Goal: Obtain resource: Download file/media

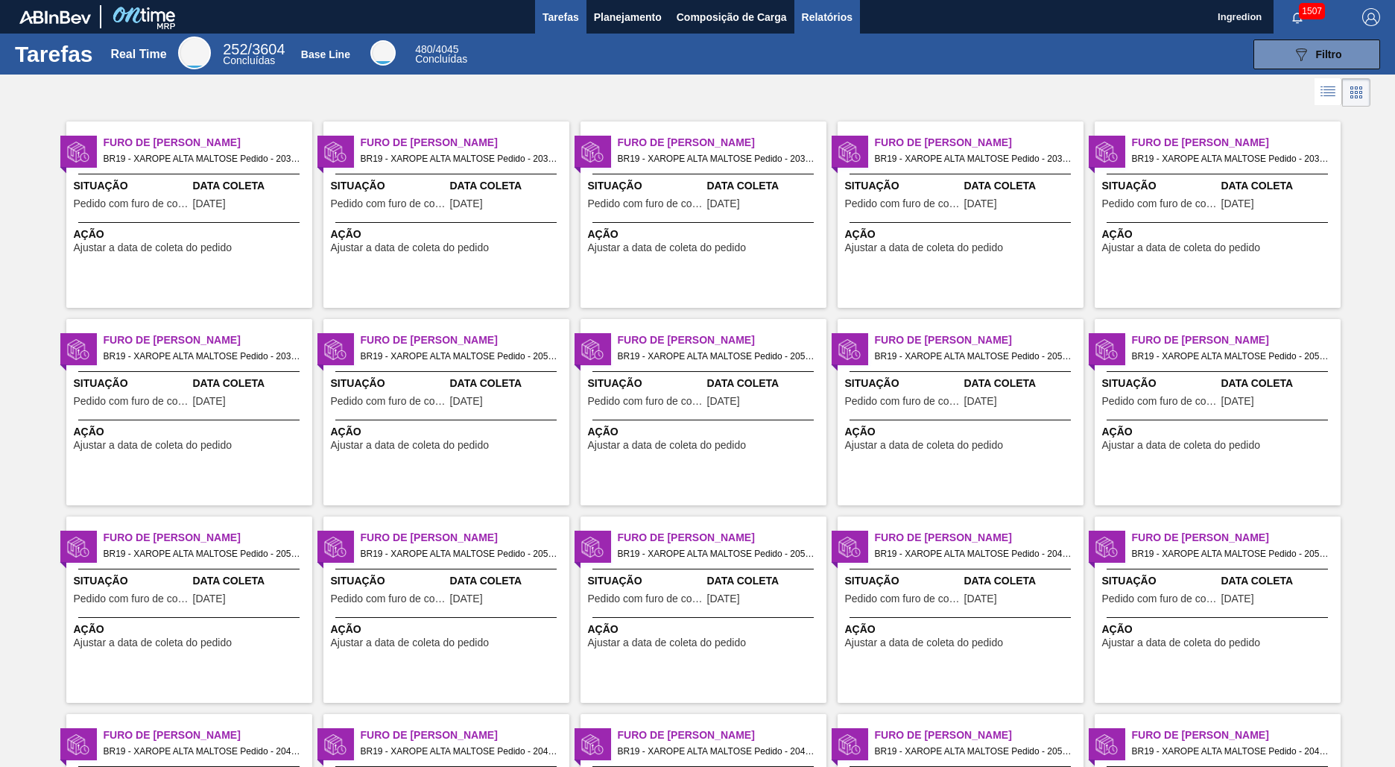
click at [825, 16] on span "Relatórios" at bounding box center [827, 17] width 51 height 18
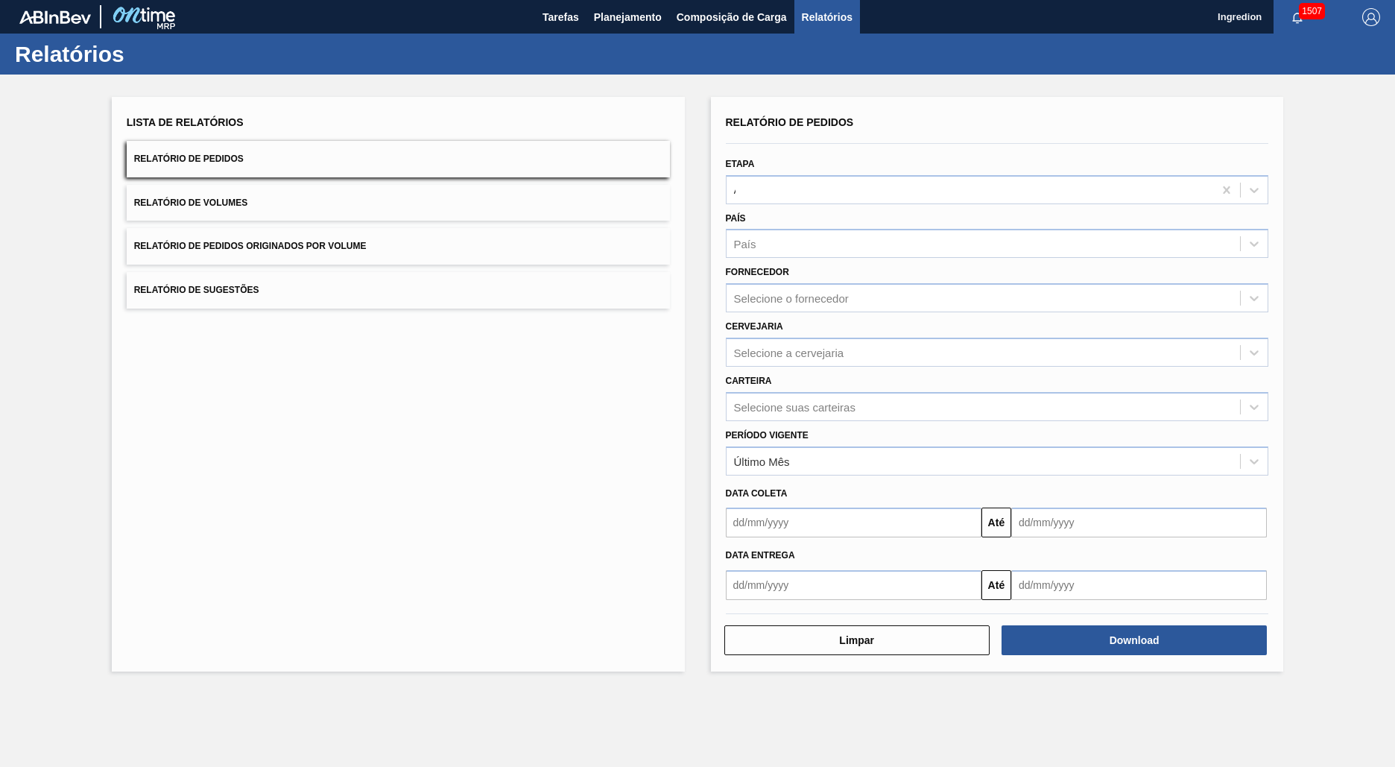
type input "Aguardando Faturamento"
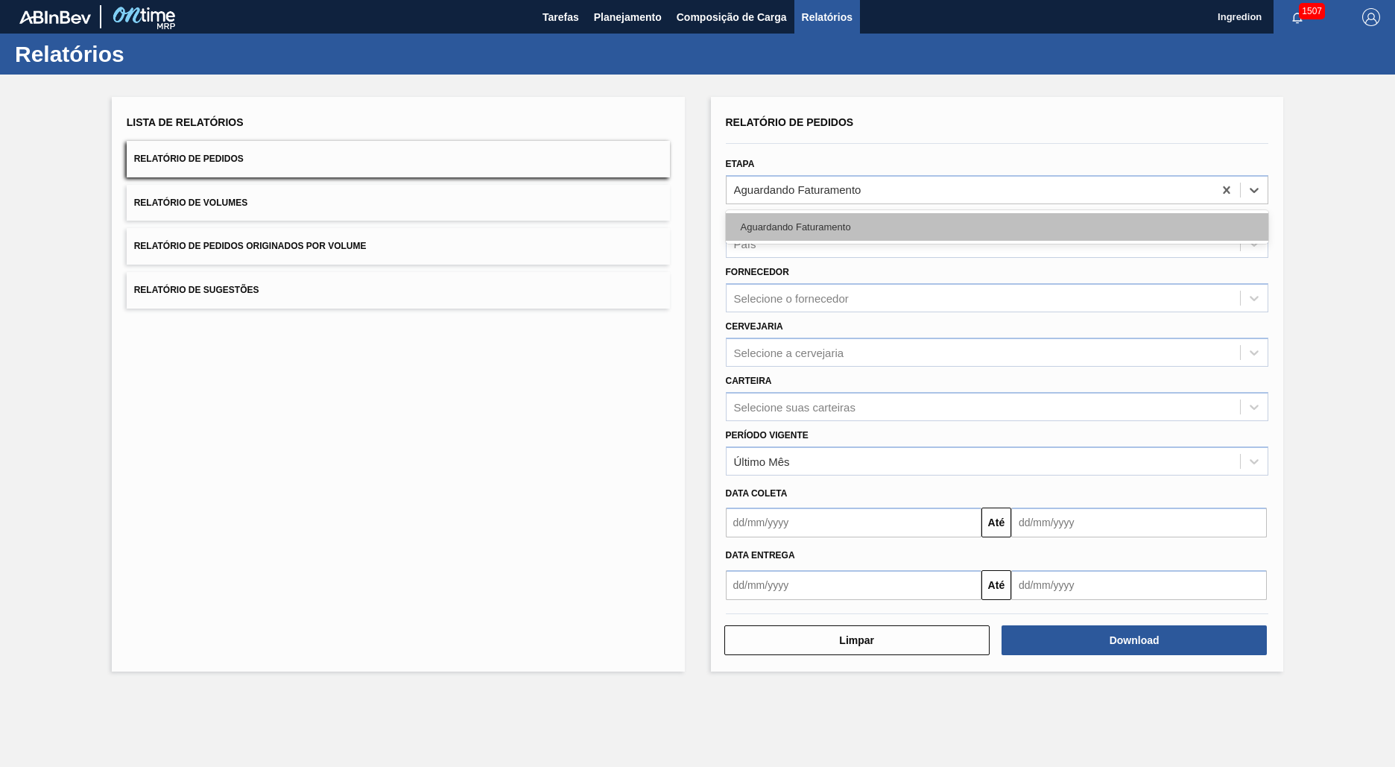
click at [996, 226] on div "Aguardando Faturamento" at bounding box center [997, 227] width 543 height 28
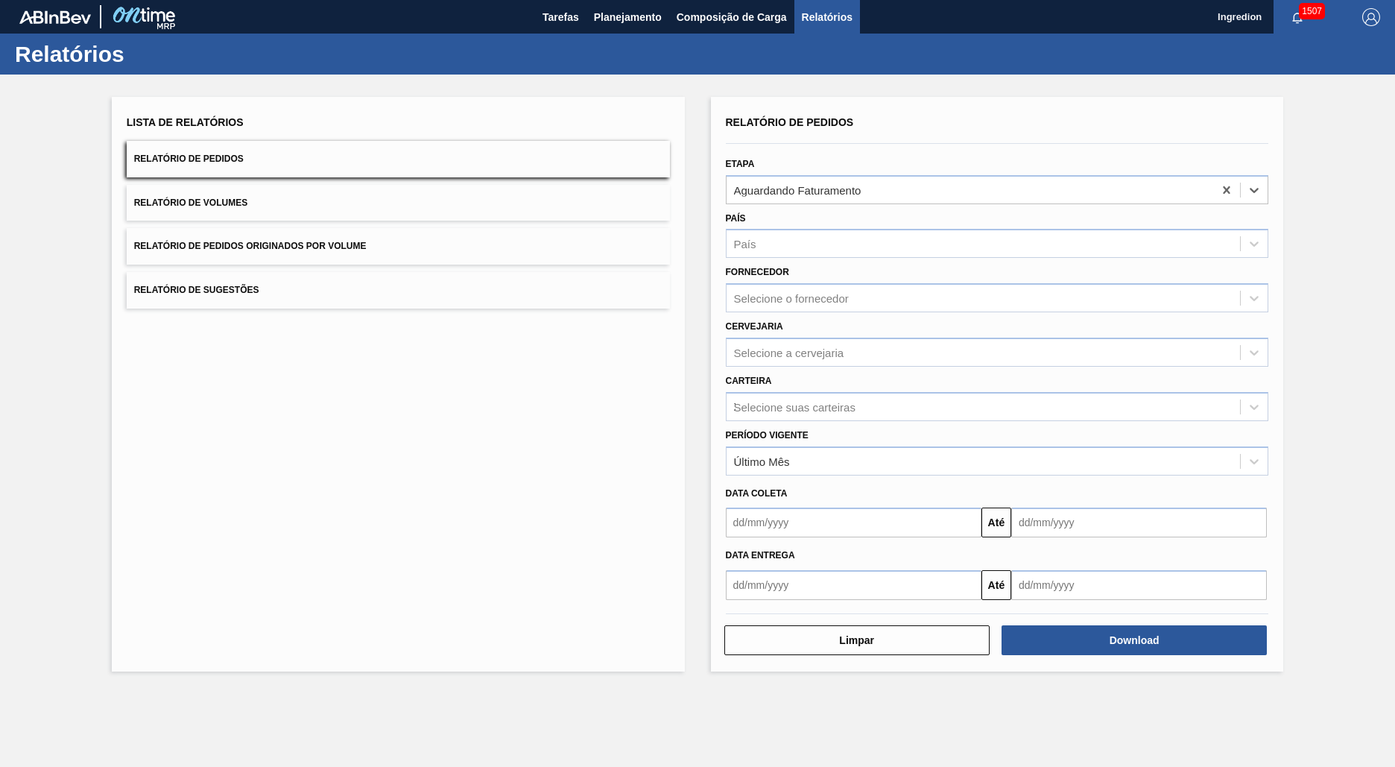
type input "Xarope"
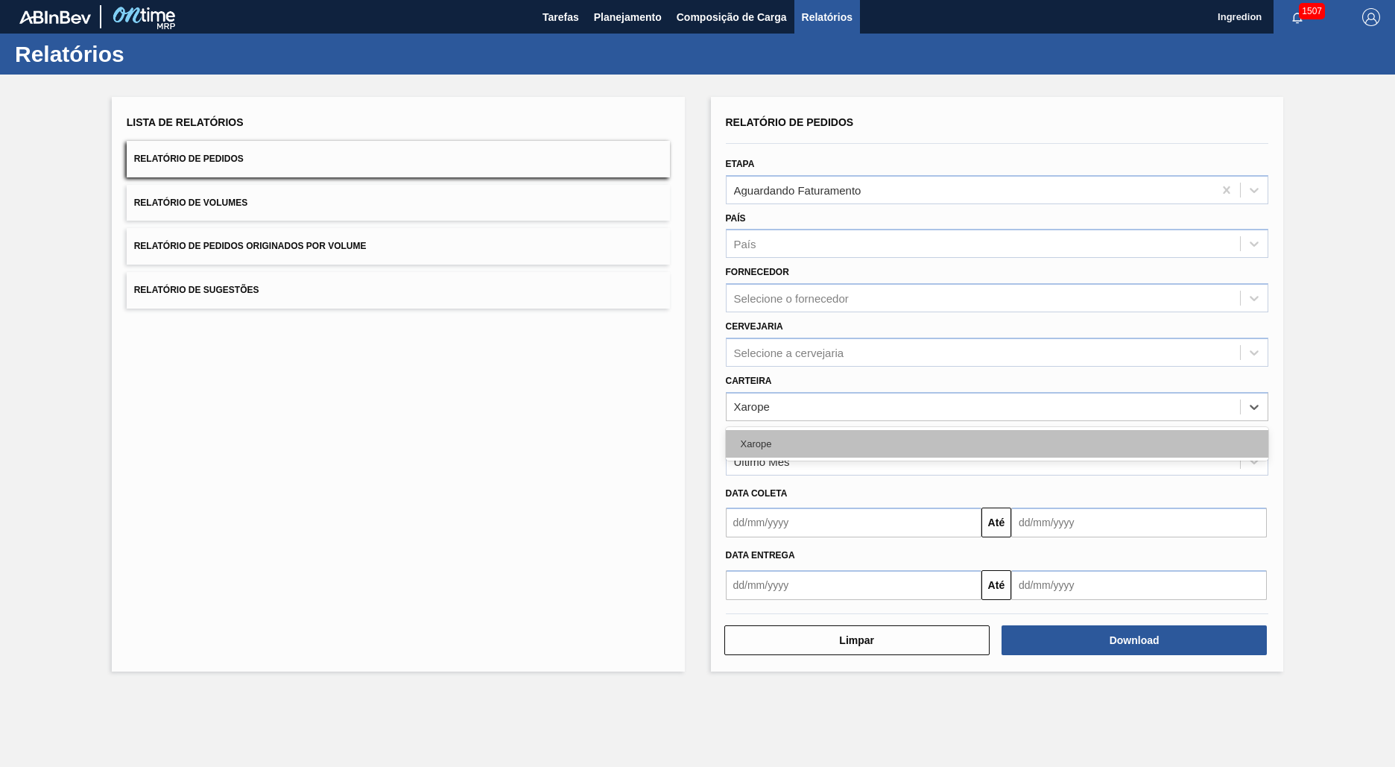
click at [996, 443] on div "Xarope" at bounding box center [997, 444] width 543 height 28
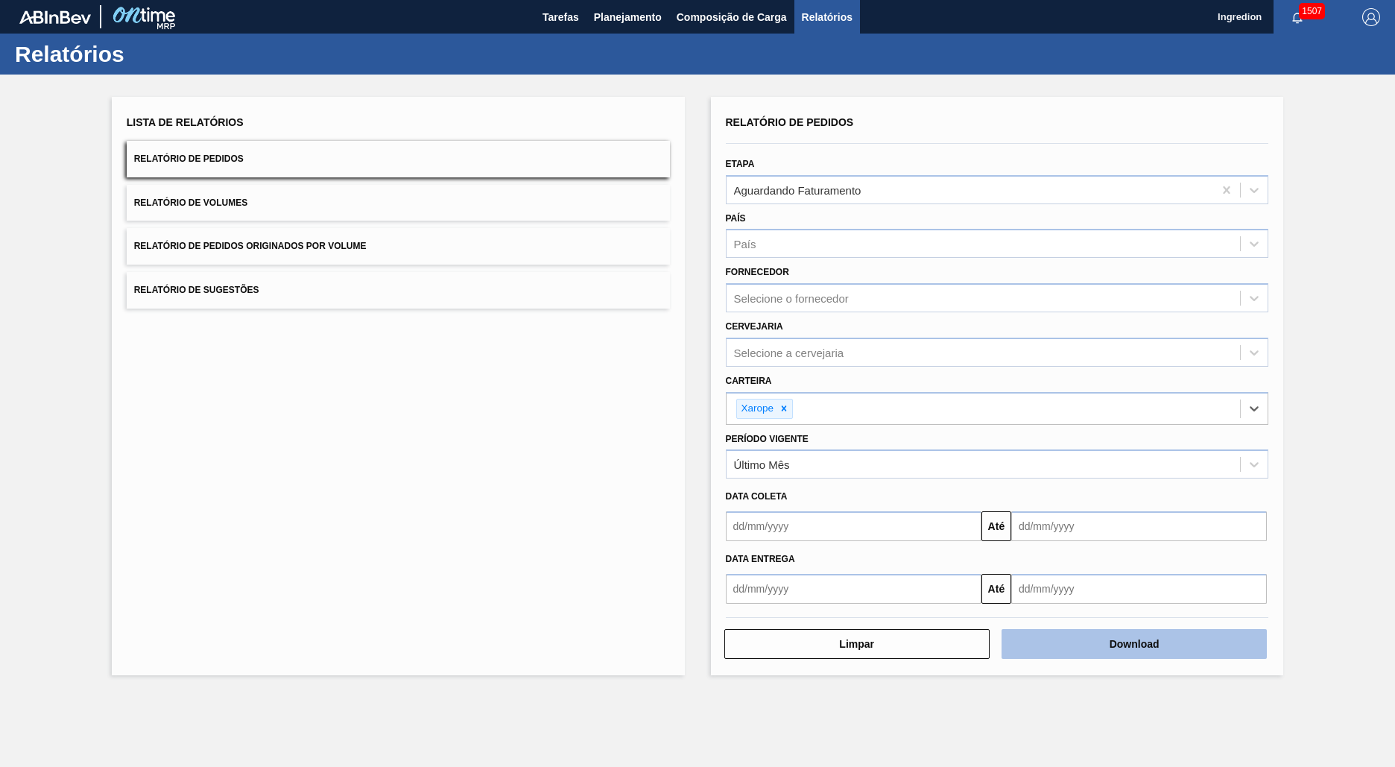
click at [1134, 644] on button "Download" at bounding box center [1133, 644] width 265 height 30
